Goal: Task Accomplishment & Management: Manage account settings

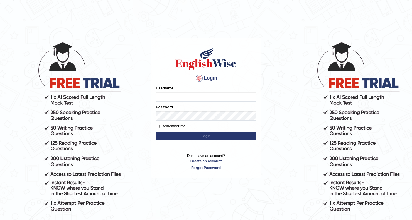
click at [244, 98] on input "Username" at bounding box center [206, 96] width 100 height 9
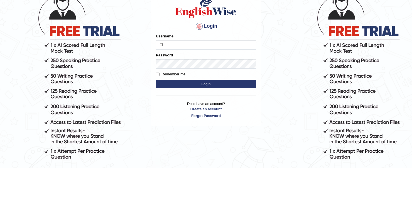
type input "F"
type input "fginiknwa"
click at [213, 109] on div "Password" at bounding box center [206, 112] width 100 height 16
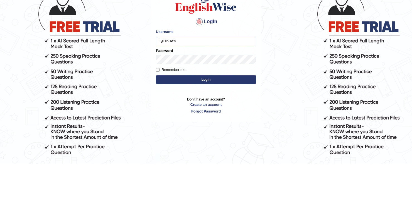
click at [159, 132] on button "Login" at bounding box center [206, 136] width 100 height 8
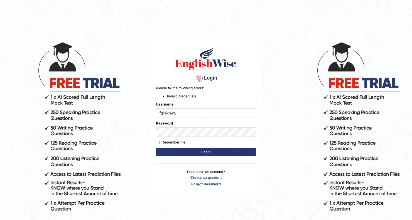
click at [172, 152] on button "Login" at bounding box center [206, 152] width 100 height 8
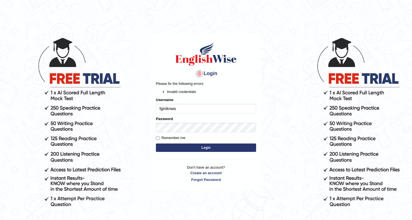
scroll to position [5, 0]
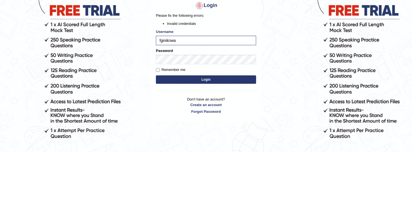
click at [194, 150] on button "Login" at bounding box center [206, 147] width 100 height 8
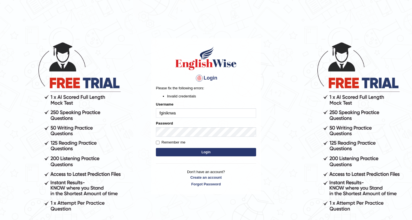
click at [191, 113] on input "fginiknwa" at bounding box center [206, 112] width 100 height 9
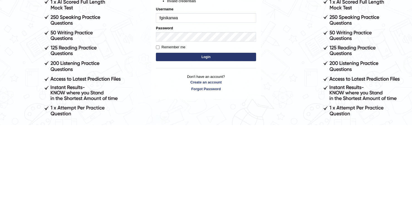
type input "fginikanwa"
click at [172, 155] on button "Login" at bounding box center [206, 152] width 100 height 8
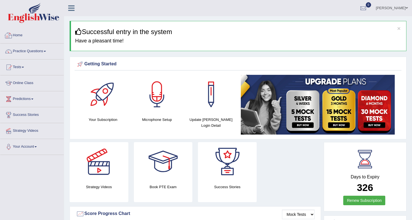
click at [36, 36] on link "Home" at bounding box center [32, 35] width 64 height 14
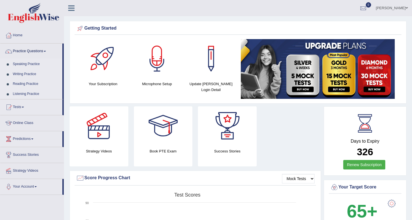
click at [18, 37] on link "Home" at bounding box center [32, 35] width 64 height 14
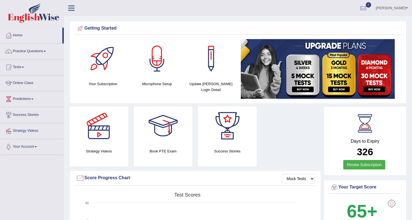
click at [16, 33] on link "Home" at bounding box center [31, 35] width 62 height 14
click at [25, 85] on link "Online Class" at bounding box center [32, 82] width 64 height 14
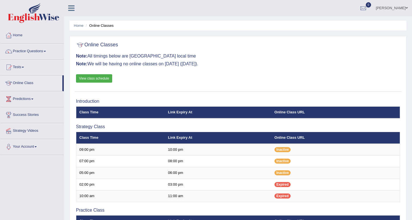
click at [95, 81] on link "View class schedule" at bounding box center [94, 78] width 36 height 8
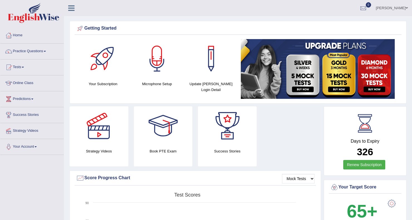
click at [36, 53] on link "Practice Questions" at bounding box center [32, 50] width 64 height 14
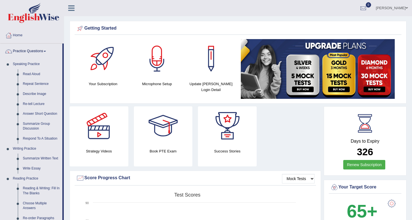
click at [31, 74] on div at bounding box center [206, 110] width 412 height 220
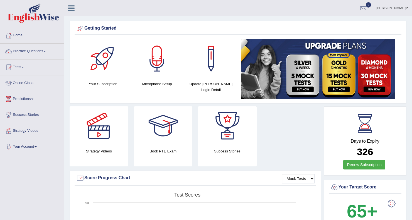
click at [22, 55] on link "Practice Questions" at bounding box center [32, 50] width 64 height 14
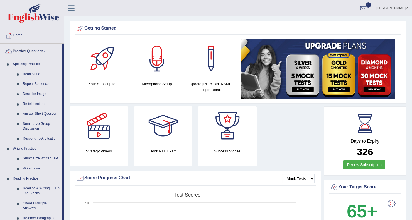
click at [30, 77] on div at bounding box center [206, 110] width 412 height 220
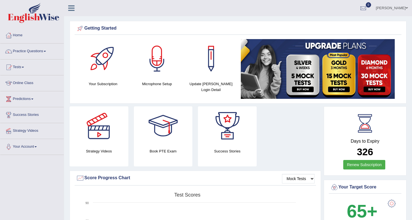
click at [39, 53] on link "Practice Questions" at bounding box center [32, 50] width 64 height 14
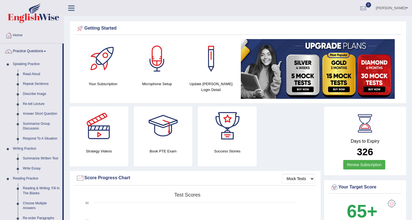
click at [37, 74] on div at bounding box center [206, 110] width 412 height 220
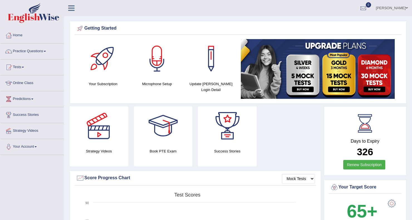
click at [34, 51] on link "Practice Questions" at bounding box center [32, 50] width 64 height 14
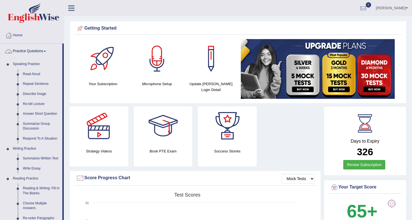
click at [18, 74] on div at bounding box center [206, 110] width 412 height 220
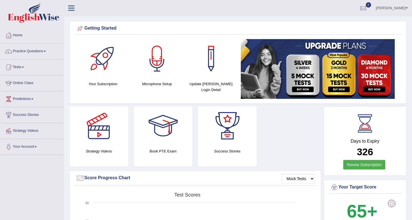
click at [33, 50] on link "Practice Questions" at bounding box center [32, 50] width 64 height 14
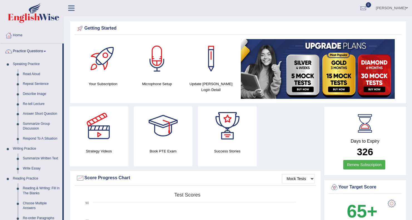
click at [11, 65] on div at bounding box center [206, 110] width 412 height 220
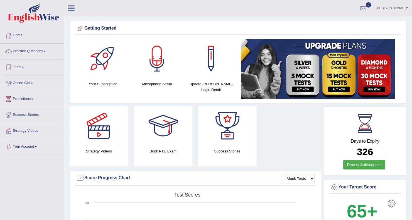
click at [39, 51] on link "Practice Questions" at bounding box center [32, 50] width 64 height 14
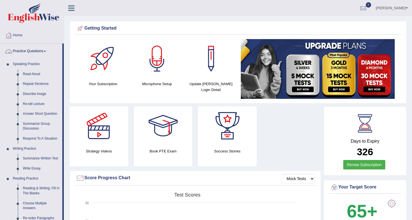
click at [31, 153] on div at bounding box center [206, 110] width 412 height 220
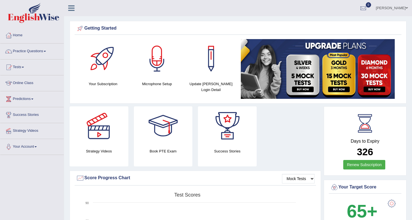
click at [39, 53] on link "Practice Questions" at bounding box center [32, 50] width 64 height 14
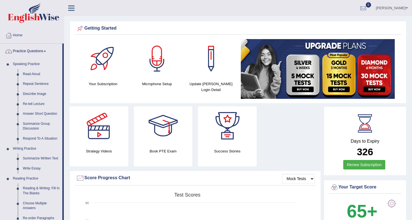
click at [16, 159] on div at bounding box center [206, 110] width 412 height 220
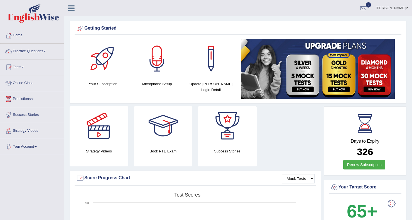
click at [46, 52] on span at bounding box center [45, 51] width 2 height 1
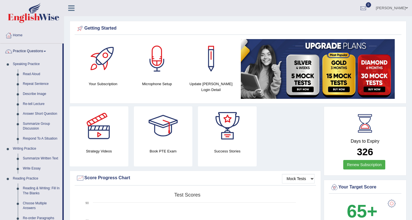
click at [10, 69] on div at bounding box center [206, 110] width 412 height 220
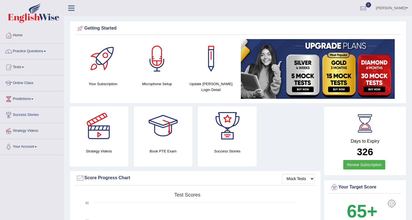
click at [35, 56] on link "Practice Questions" at bounding box center [32, 50] width 64 height 14
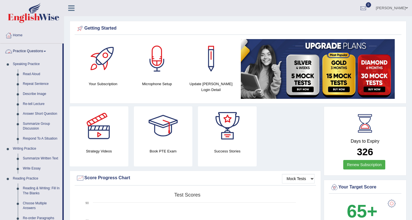
click at [28, 76] on div at bounding box center [206, 110] width 412 height 220
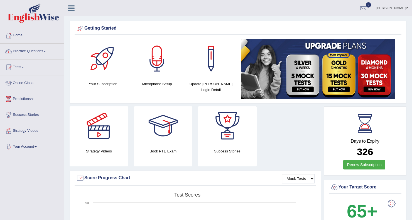
click at [156, 67] on div at bounding box center [157, 58] width 39 height 39
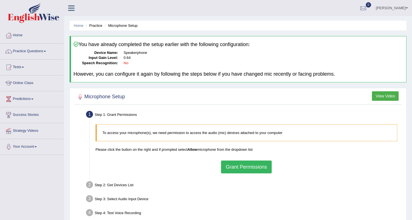
click at [267, 170] on button "Grant Permissions" at bounding box center [246, 166] width 51 height 13
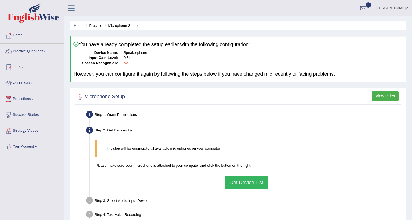
click at [21, 52] on link "Practice Questions" at bounding box center [32, 50] width 64 height 14
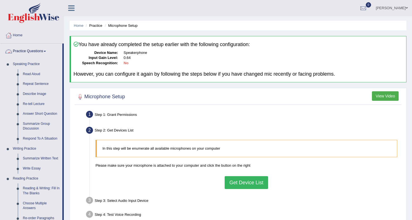
click at [24, 77] on div at bounding box center [206, 110] width 412 height 220
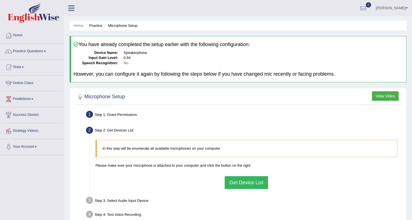
click at [25, 56] on link "Practice Questions" at bounding box center [32, 50] width 64 height 14
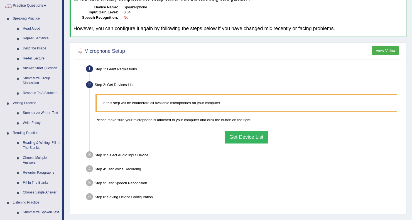
scroll to position [47, 0]
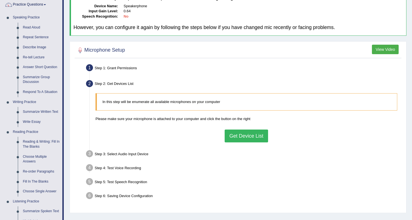
click at [33, 144] on div at bounding box center [206, 110] width 412 height 220
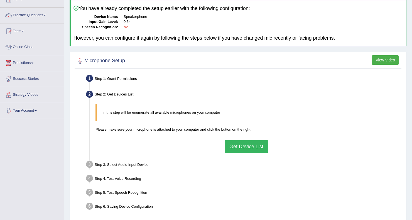
scroll to position [0, 0]
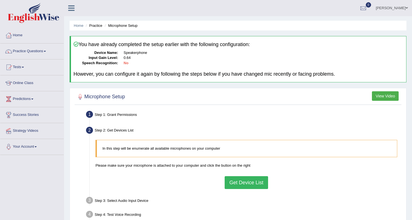
click at [23, 52] on link "Practice Questions" at bounding box center [32, 50] width 64 height 14
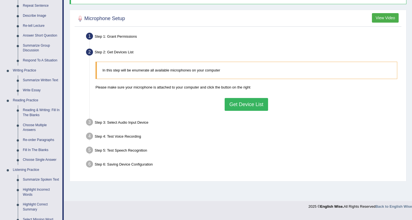
scroll to position [79, 0]
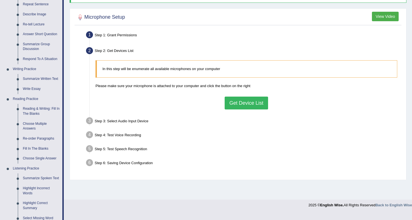
click at [30, 115] on div at bounding box center [206, 110] width 412 height 220
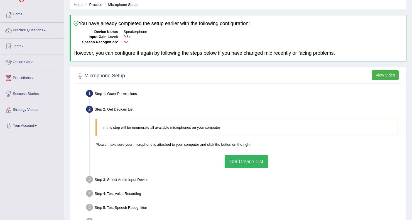
scroll to position [0, 0]
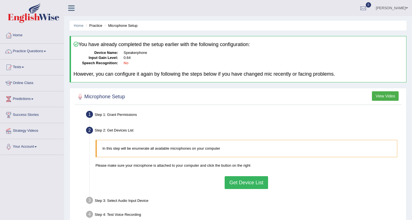
click at [13, 67] on div at bounding box center [8, 67] width 8 height 8
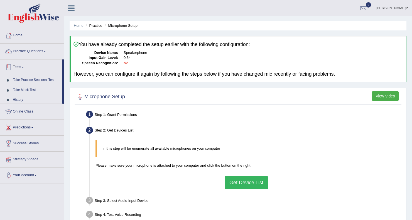
click at [20, 53] on div at bounding box center [206, 110] width 412 height 220
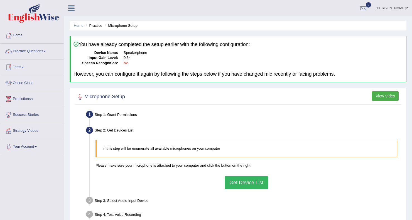
click at [18, 52] on link "Practice Questions" at bounding box center [32, 50] width 64 height 14
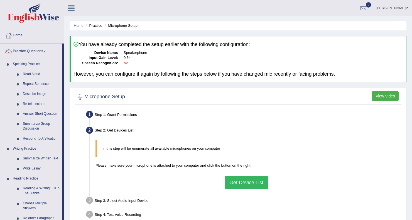
click at [19, 194] on div at bounding box center [206, 110] width 412 height 220
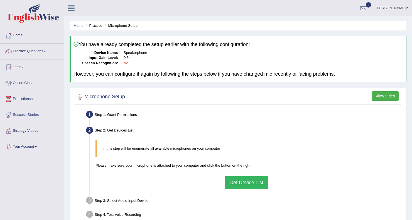
click at [10, 38] on div at bounding box center [8, 35] width 8 height 8
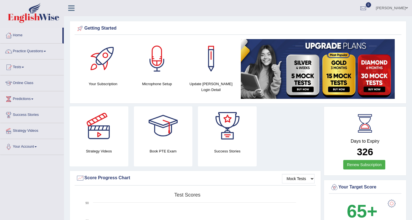
click at [11, 51] on div at bounding box center [8, 51] width 8 height 8
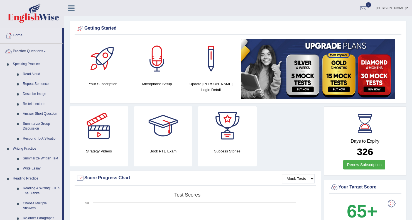
click at [7, 52] on div at bounding box center [206, 110] width 412 height 220
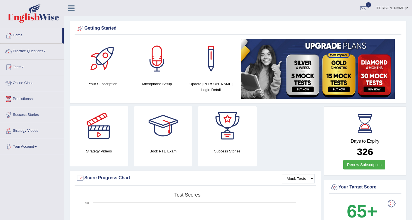
click at [11, 49] on div at bounding box center [8, 51] width 8 height 8
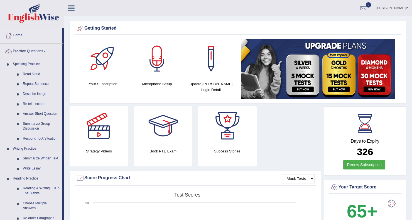
click at [18, 190] on div at bounding box center [206, 110] width 412 height 220
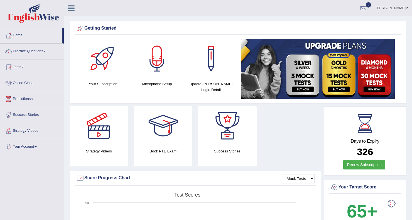
click at [18, 56] on link "Practice Questions" at bounding box center [32, 50] width 64 height 14
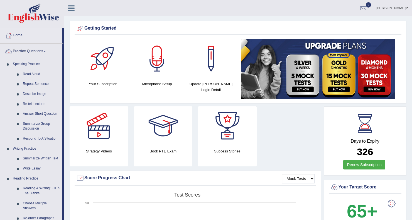
click at [25, 76] on div at bounding box center [206, 110] width 412 height 220
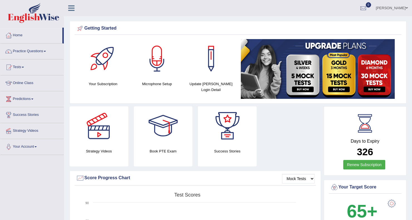
click at [12, 53] on div at bounding box center [8, 51] width 8 height 8
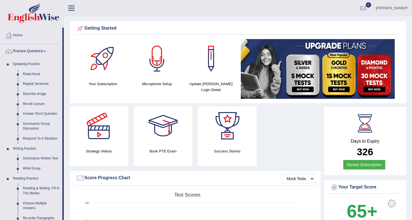
click at [16, 71] on div at bounding box center [206, 110] width 412 height 220
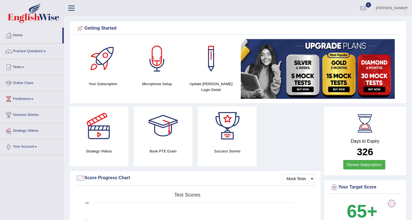
click at [12, 52] on div at bounding box center [8, 51] width 8 height 8
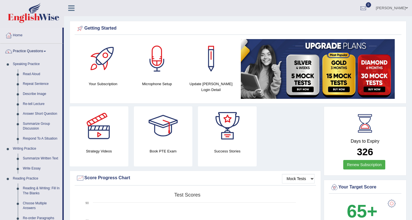
click at [20, 67] on div at bounding box center [206, 110] width 412 height 220
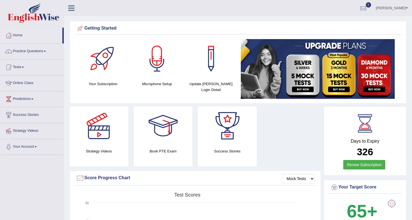
click at [19, 52] on link "Practice Questions" at bounding box center [32, 50] width 64 height 14
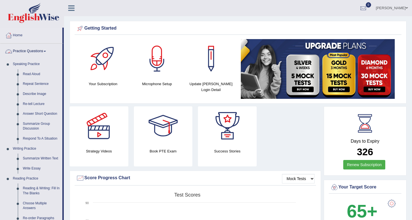
click at [18, 79] on div at bounding box center [206, 110] width 412 height 220
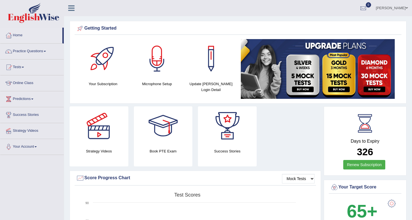
click at [16, 55] on link "Practice Questions" at bounding box center [32, 50] width 64 height 14
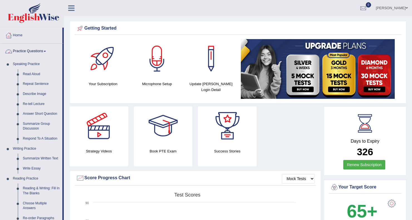
click at [22, 88] on div at bounding box center [206, 110] width 412 height 220
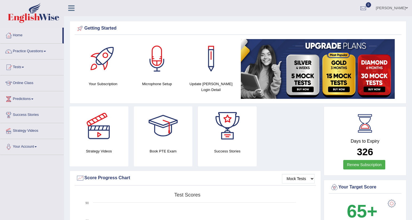
click at [157, 135] on div at bounding box center [163, 125] width 39 height 39
click at [20, 70] on link "Tests" at bounding box center [32, 66] width 64 height 14
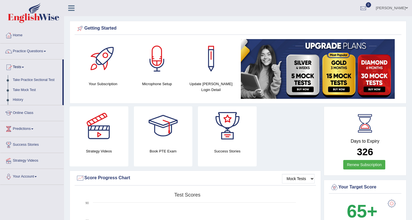
click at [28, 81] on div at bounding box center [206, 110] width 412 height 220
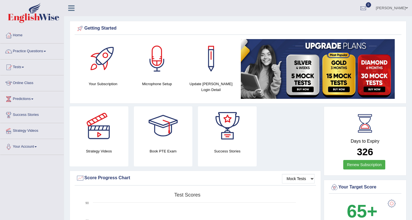
click at [22, 53] on link "Practice Questions" at bounding box center [32, 50] width 64 height 14
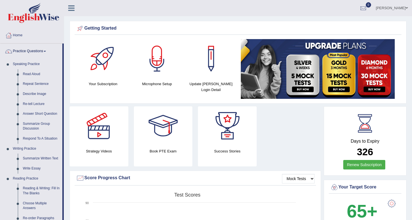
click at [29, 77] on div at bounding box center [206, 110] width 412 height 220
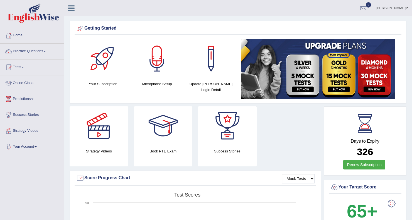
click at [23, 55] on link "Practice Questions" at bounding box center [32, 50] width 64 height 14
click at [33, 53] on link "Practice Questions" at bounding box center [32, 50] width 64 height 14
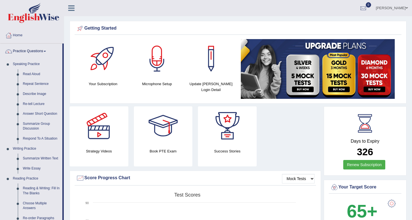
click at [31, 124] on div at bounding box center [206, 110] width 412 height 220
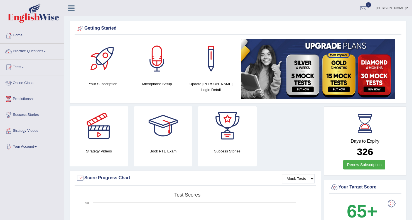
click at [25, 52] on link "Practice Questions" at bounding box center [32, 50] width 64 height 14
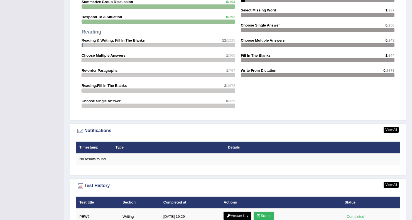
scroll to position [589, 0]
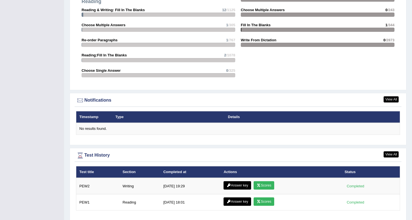
click at [360, 206] on div at bounding box center [206, 110] width 412 height 220
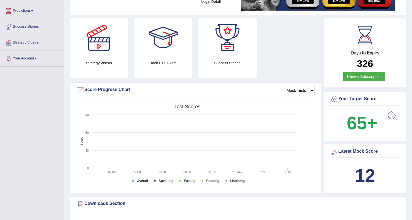
scroll to position [87, 0]
